Goal: Task Accomplishment & Management: Complete application form

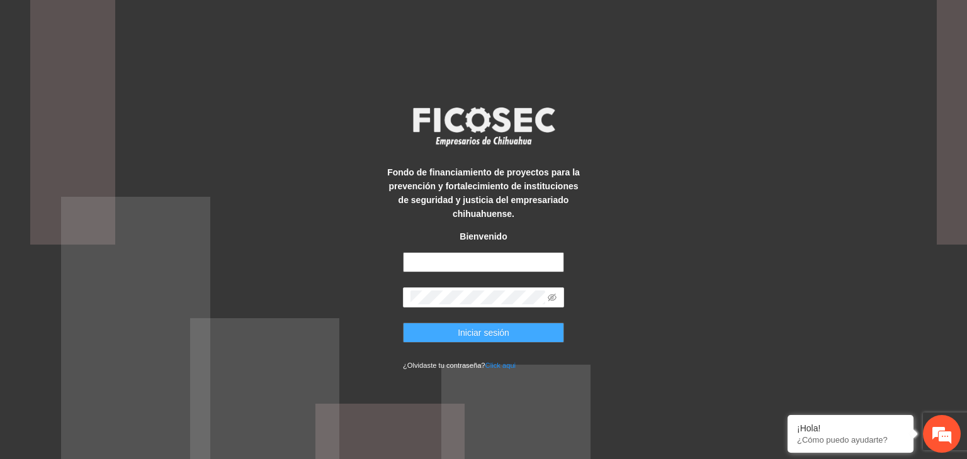
type input "**********"
click at [441, 335] on button "Iniciar sesión" at bounding box center [483, 333] width 161 height 20
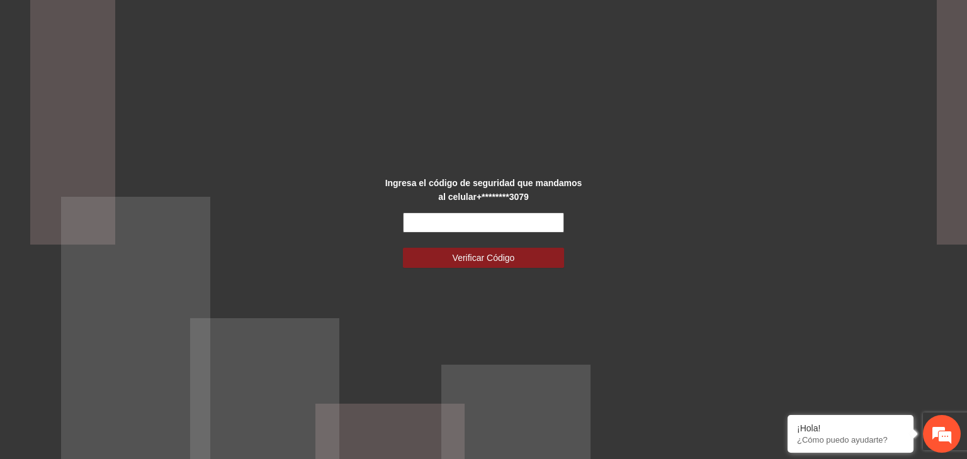
click at [454, 226] on input "text" at bounding box center [483, 223] width 161 height 20
type input "******"
click at [403, 248] on button "Verificar Código" at bounding box center [483, 258] width 161 height 20
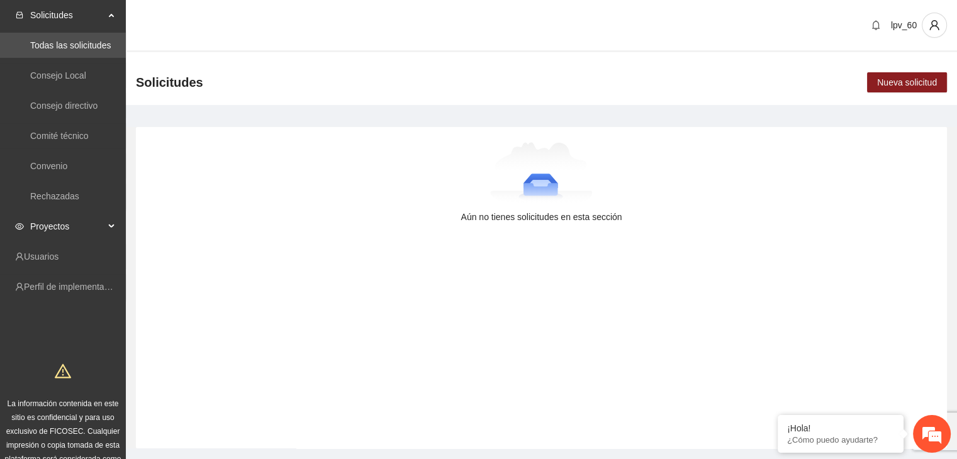
click at [86, 223] on span "Proyectos" at bounding box center [67, 226] width 74 height 25
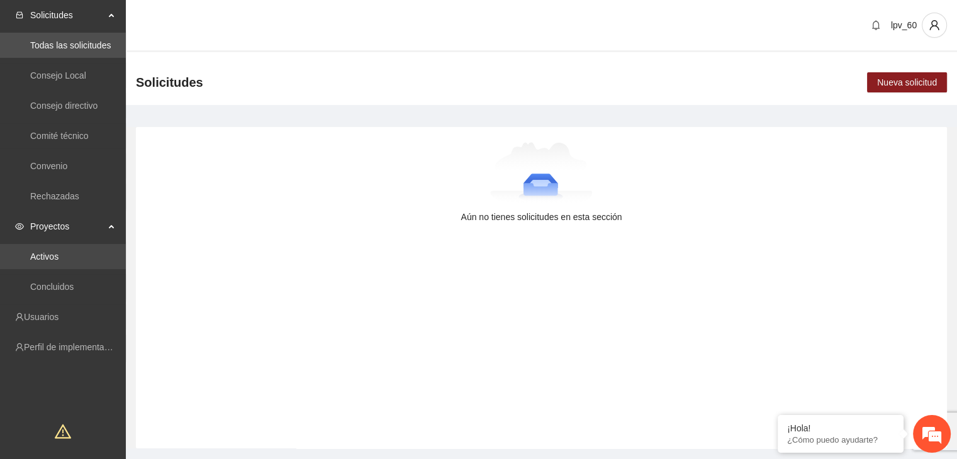
click at [59, 259] on link "Activos" at bounding box center [44, 257] width 28 height 10
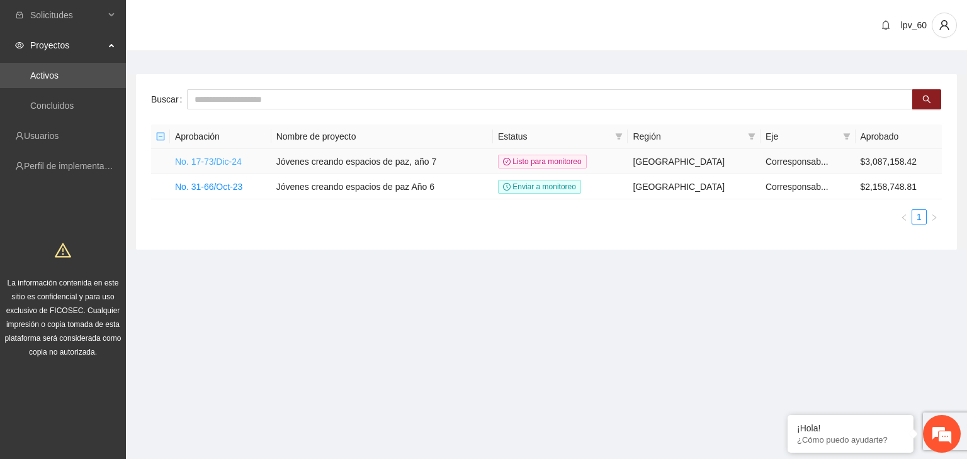
click at [236, 165] on link "No. 17-73/Dic-24" at bounding box center [208, 162] width 67 height 10
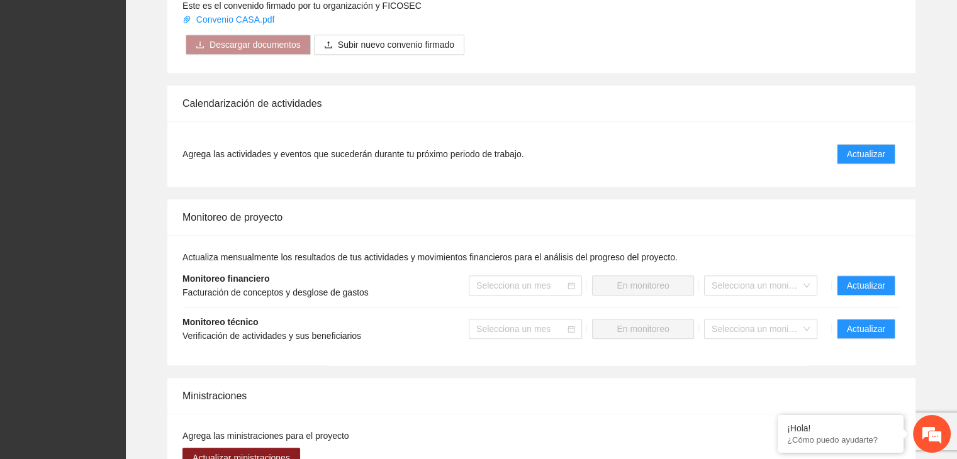
scroll to position [1060, 0]
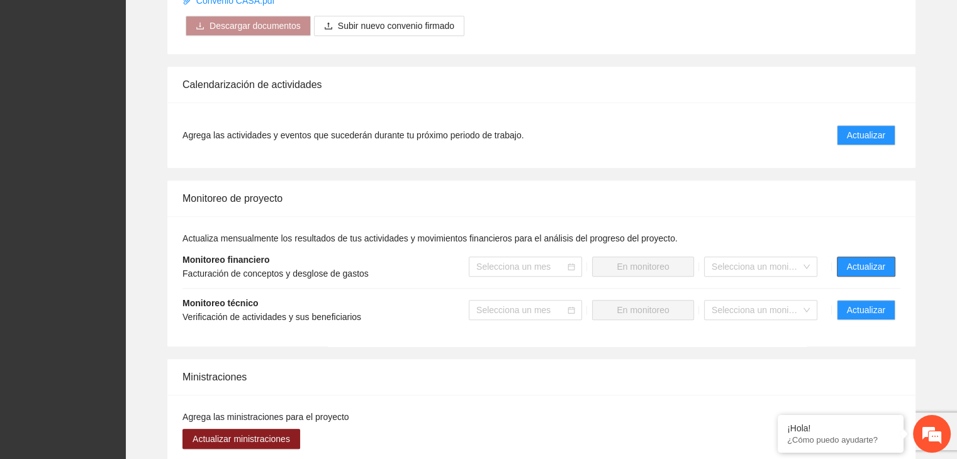
click at [866, 262] on span "Actualizar" at bounding box center [866, 267] width 38 height 14
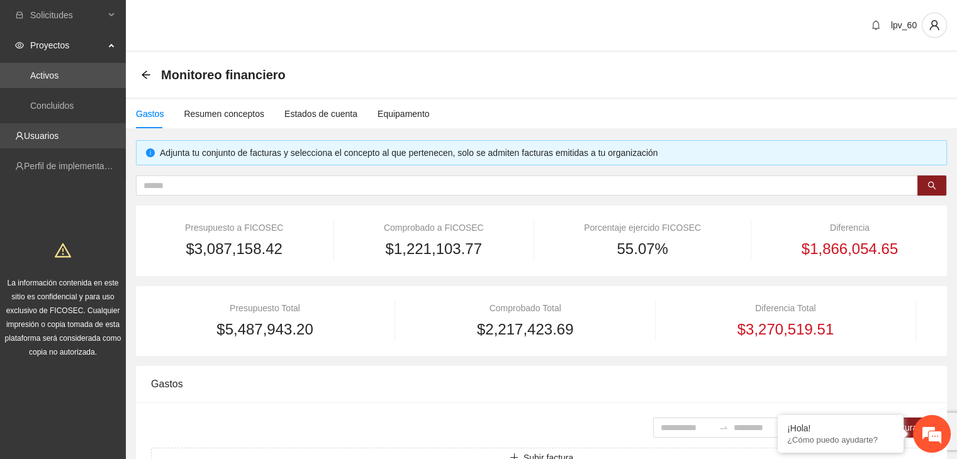
click at [59, 141] on link "Usuarios" at bounding box center [41, 136] width 35 height 10
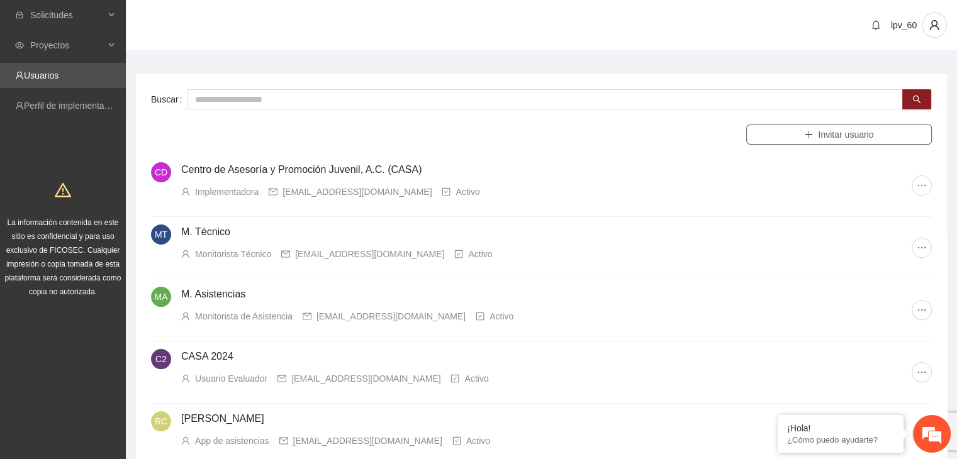
click at [819, 133] on span "Invitar usuario" at bounding box center [845, 135] width 55 height 14
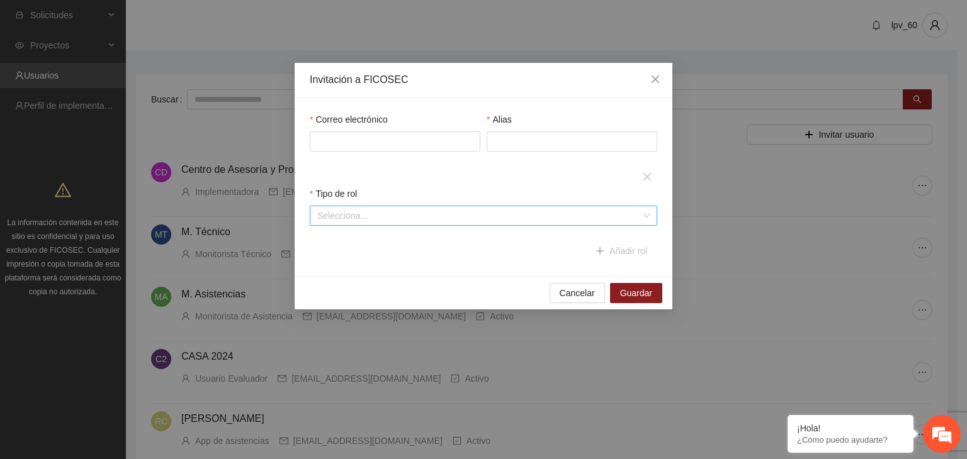
click at [645, 215] on div "Selecciona..." at bounding box center [483, 216] width 347 height 20
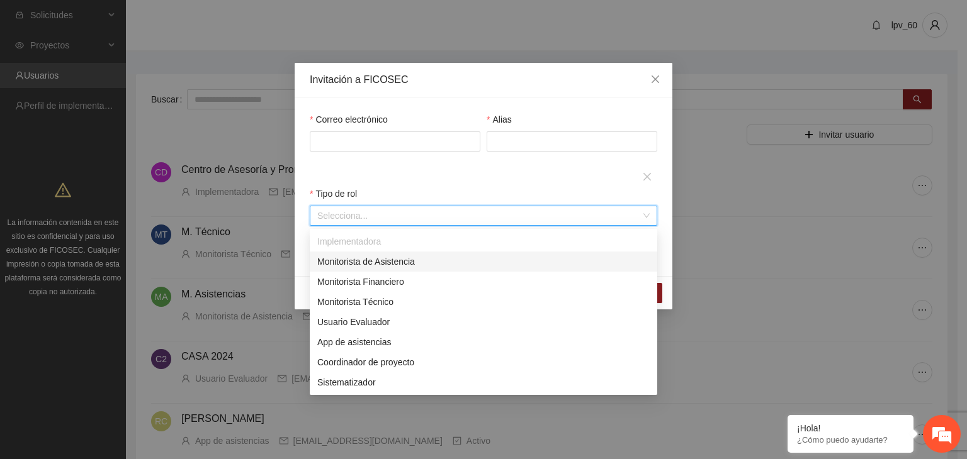
click at [554, 167] on div "Alias" at bounding box center [571, 140] width 177 height 54
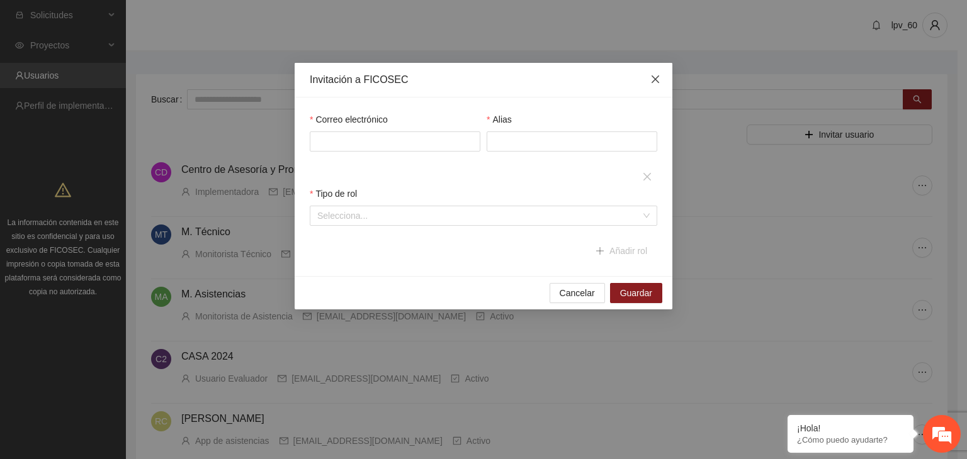
click at [655, 78] on icon "close" at bounding box center [655, 79] width 10 height 10
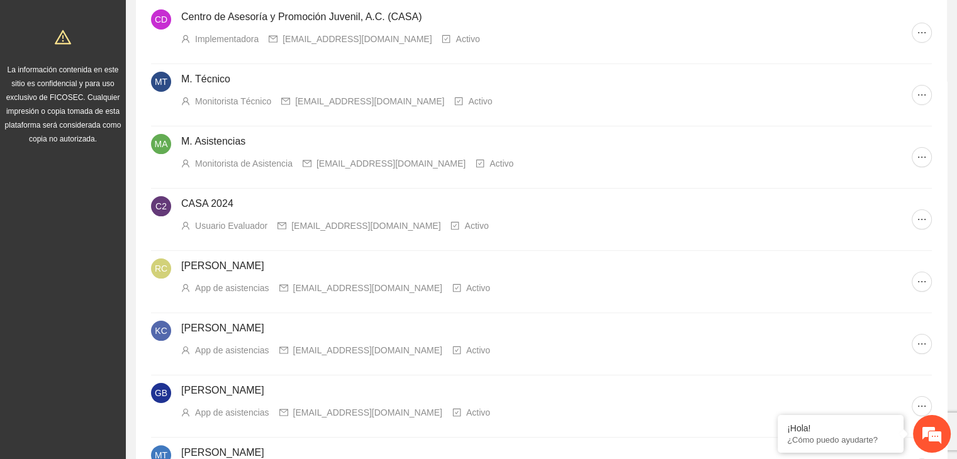
scroll to position [101, 0]
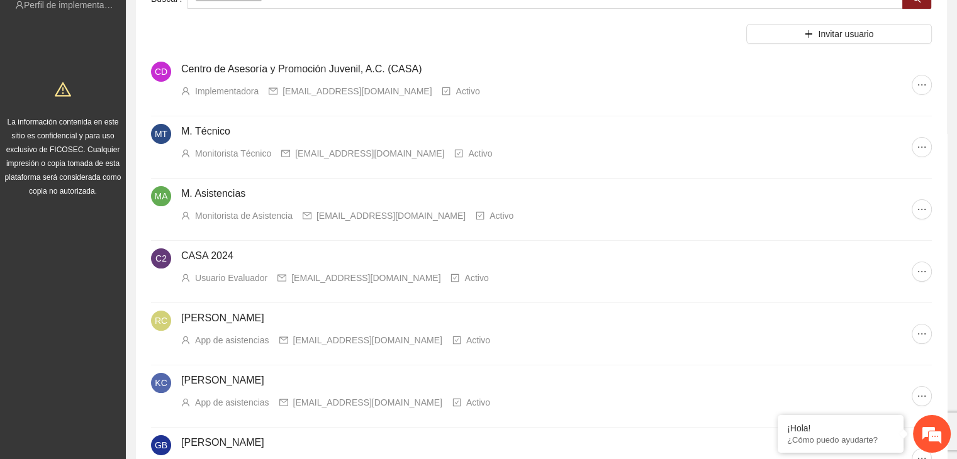
click at [476, 215] on icon "check-square" at bounding box center [480, 215] width 9 height 9
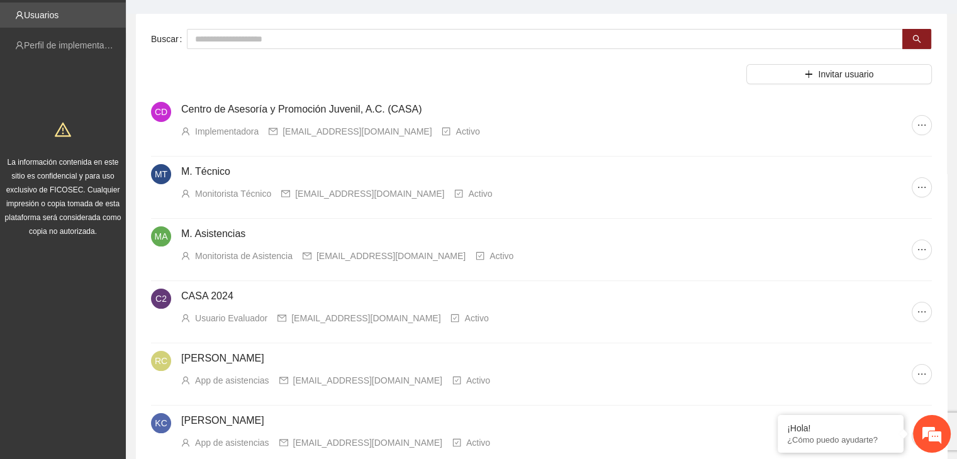
scroll to position [0, 0]
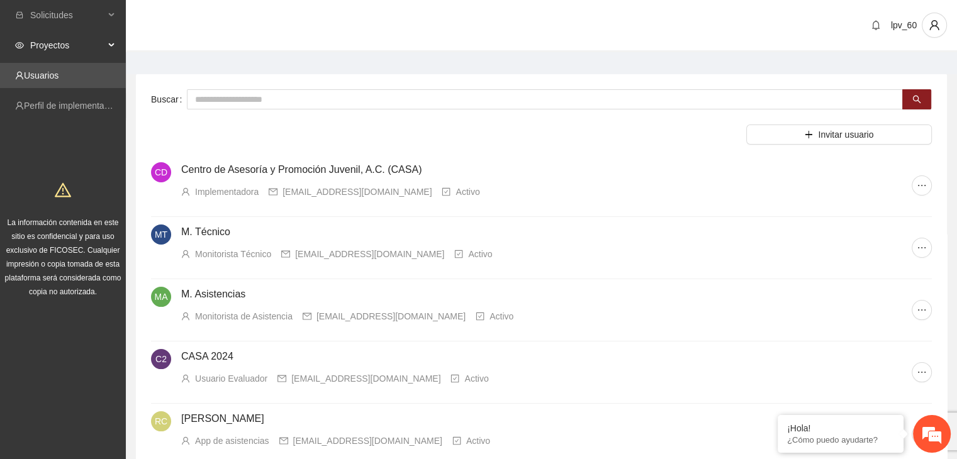
click at [62, 53] on span "Proyectos" at bounding box center [67, 45] width 74 height 25
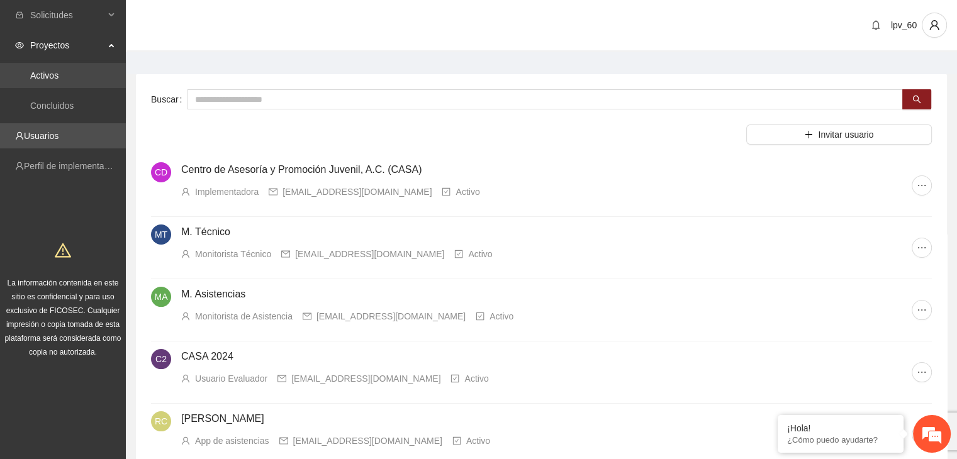
click at [54, 74] on link "Activos" at bounding box center [44, 75] width 28 height 10
click at [58, 71] on link "Activos" at bounding box center [44, 75] width 28 height 10
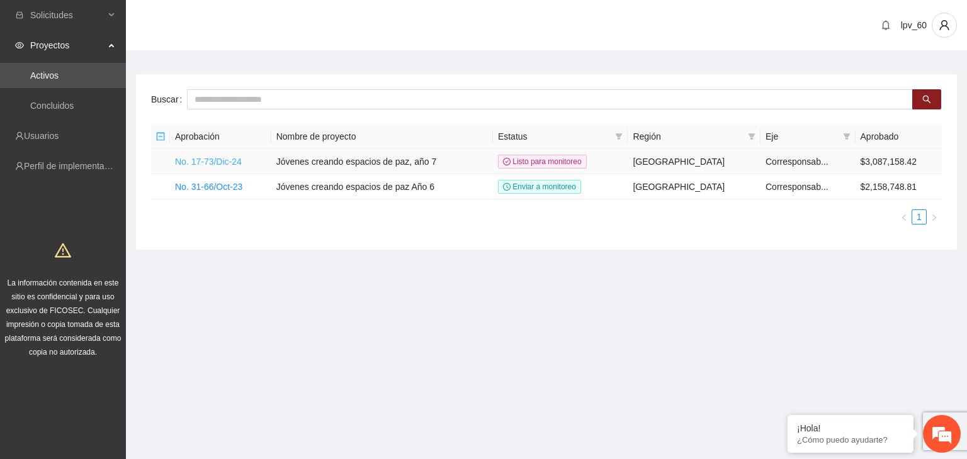
click at [238, 161] on link "No. 17-73/Dic-24" at bounding box center [208, 162] width 67 height 10
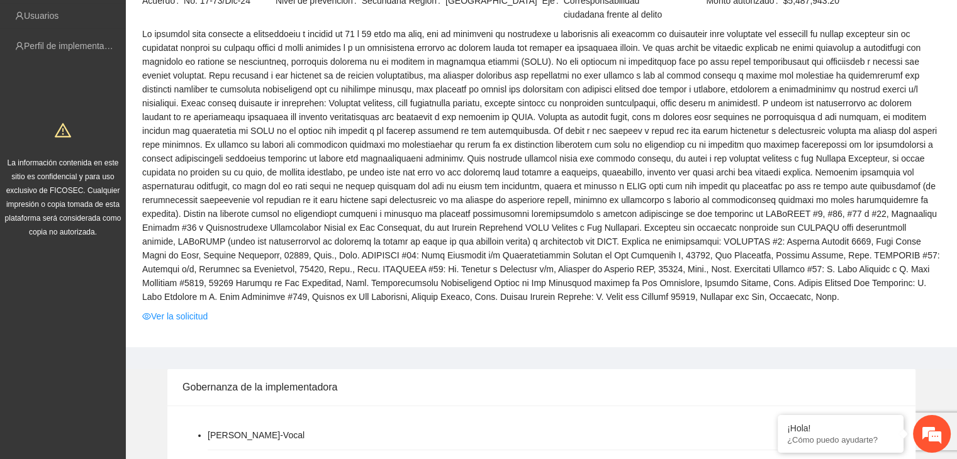
scroll to position [252, 0]
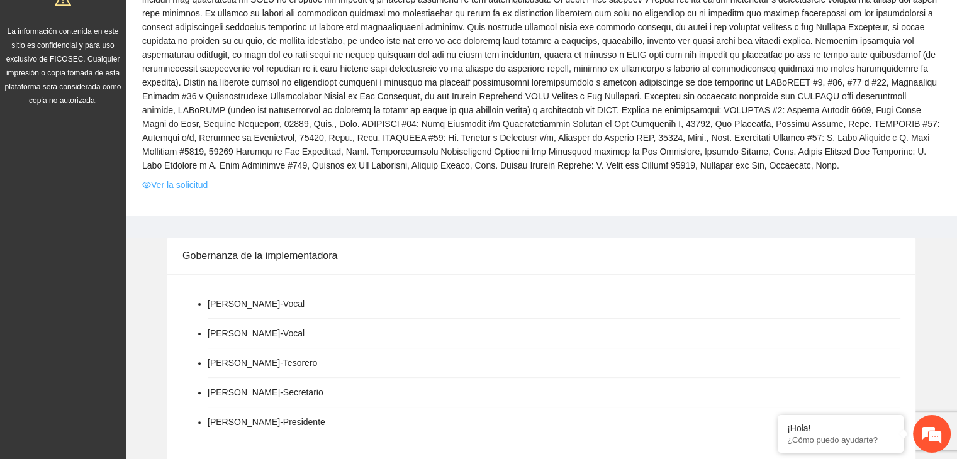
click at [169, 183] on link "Ver la solicitud" at bounding box center [174, 185] width 65 height 14
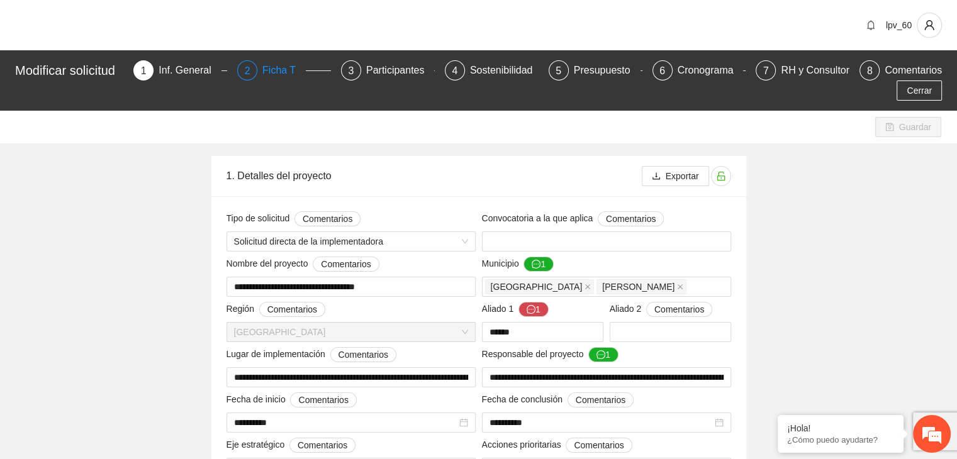
click at [269, 65] on div "Ficha T" at bounding box center [283, 70] width 43 height 20
